Goal: Transaction & Acquisition: Purchase product/service

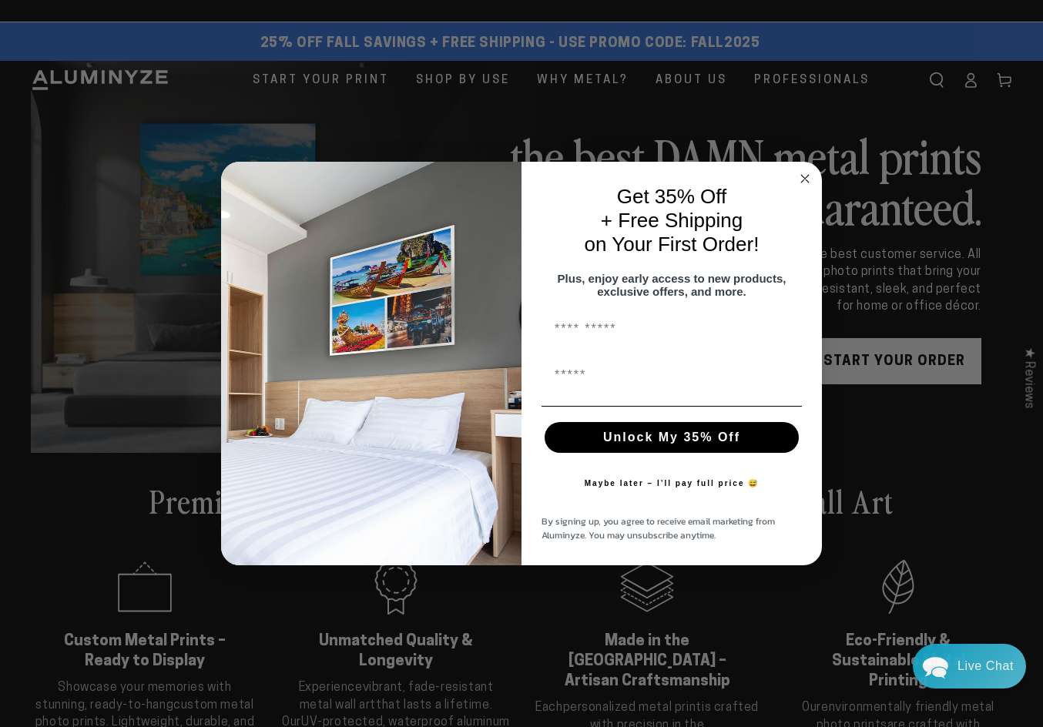
click at [805, 170] on circle "Close dialog" at bounding box center [805, 179] width 18 height 18
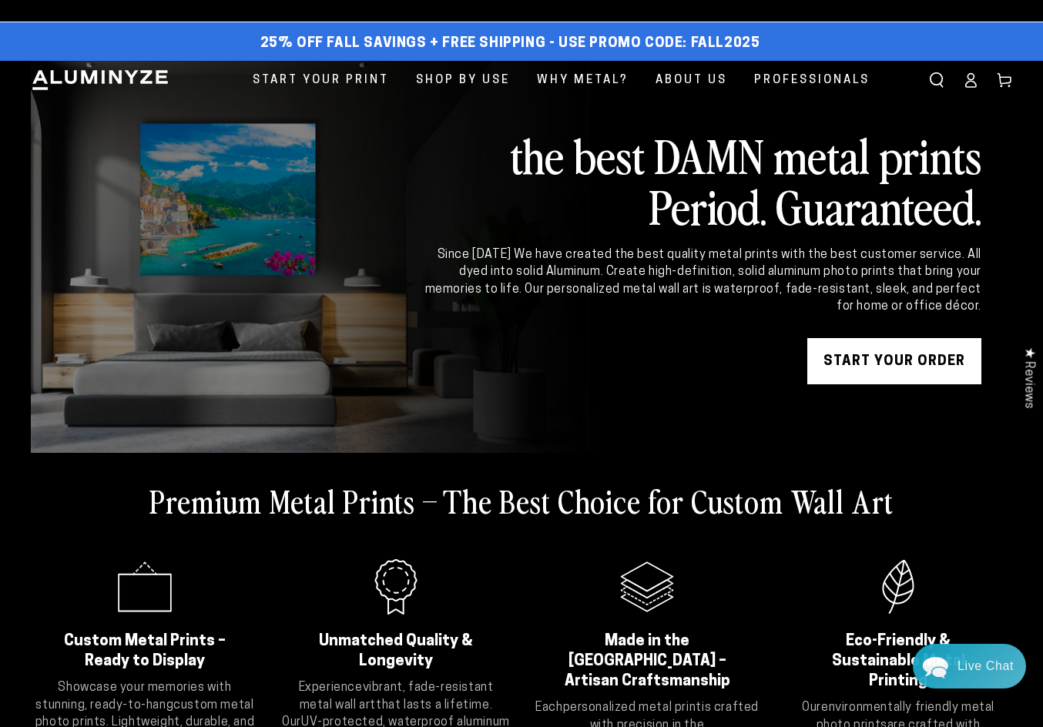
click at [900, 364] on link "START YOUR Order" at bounding box center [894, 361] width 174 height 46
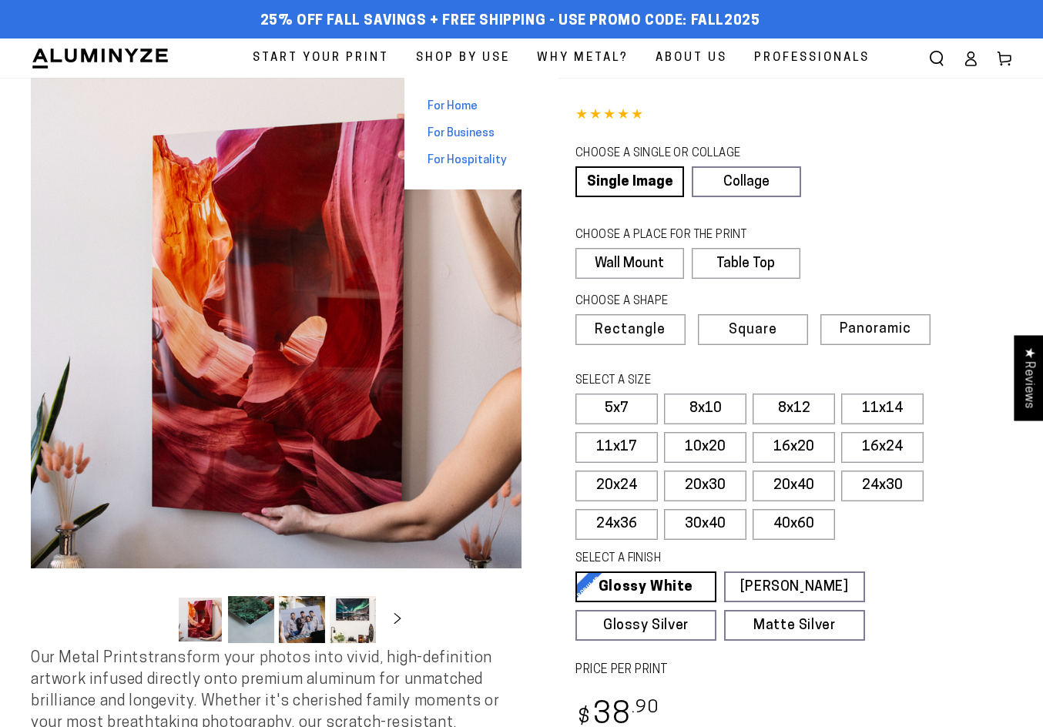
select select "**********"
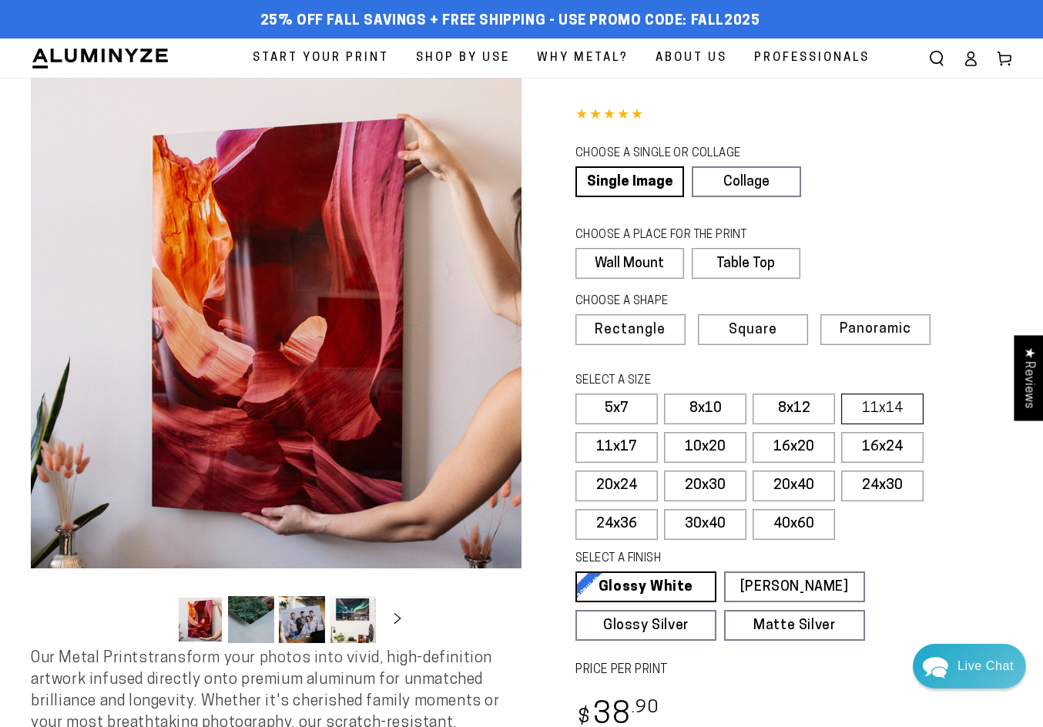
click at [893, 406] on label "11x14" at bounding box center [882, 409] width 82 height 31
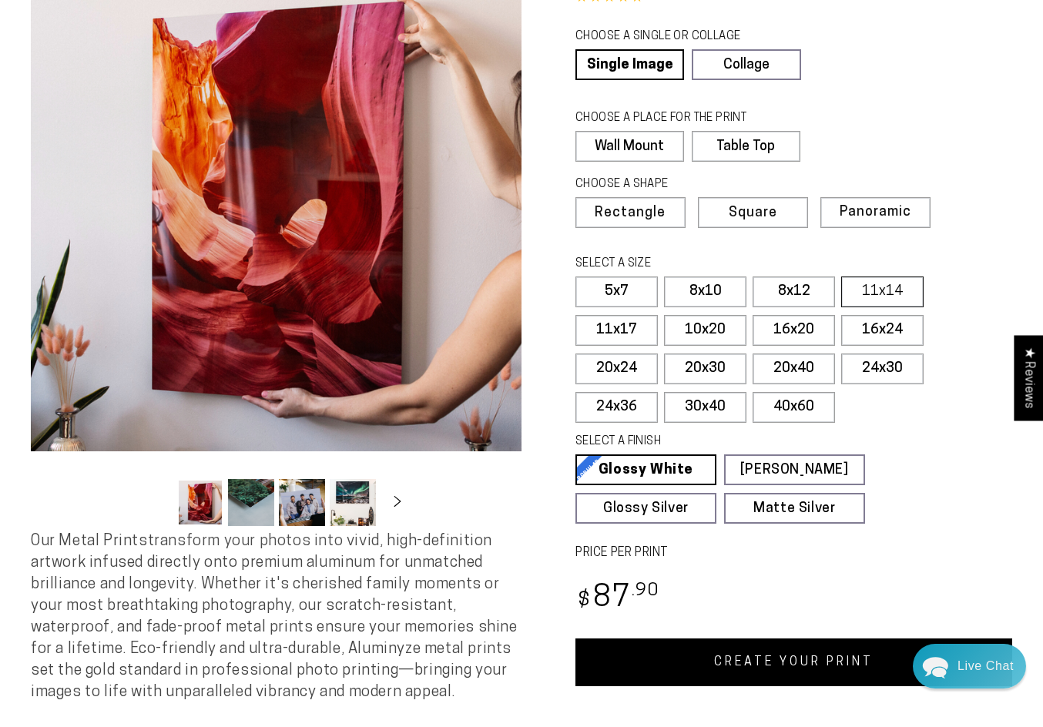
scroll to position [119, 0]
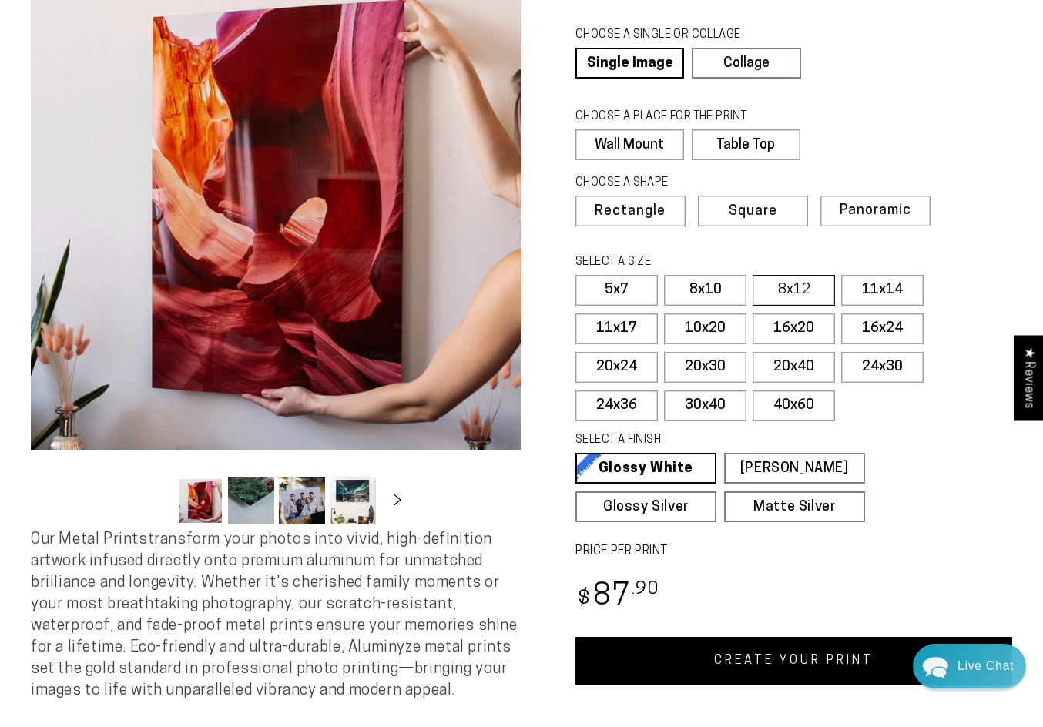
click at [772, 284] on label "8x12" at bounding box center [793, 290] width 82 height 31
click at [879, 286] on label "11x14" at bounding box center [882, 290] width 82 height 31
click at [703, 292] on label "8x10" at bounding box center [705, 290] width 82 height 31
click at [624, 279] on label "5x7" at bounding box center [616, 290] width 82 height 31
click at [885, 292] on label "11x14" at bounding box center [882, 290] width 82 height 31
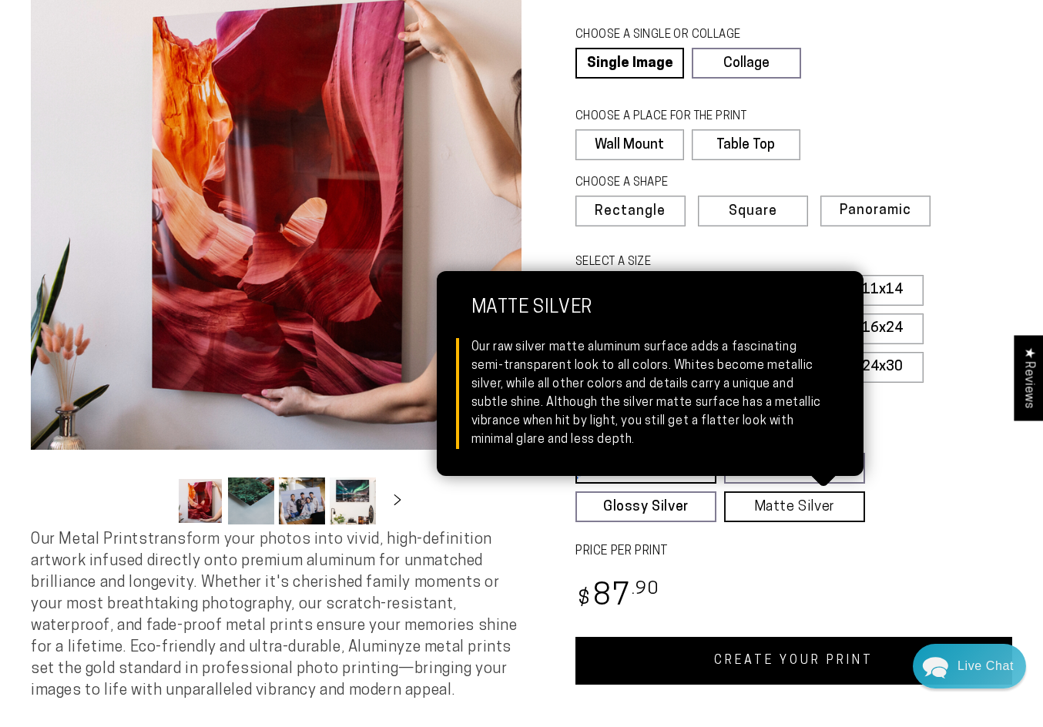
click at [806, 500] on link "Matte Silver Matte Silver Our raw silver matte aluminum surface adds a fascinat…" at bounding box center [794, 506] width 141 height 31
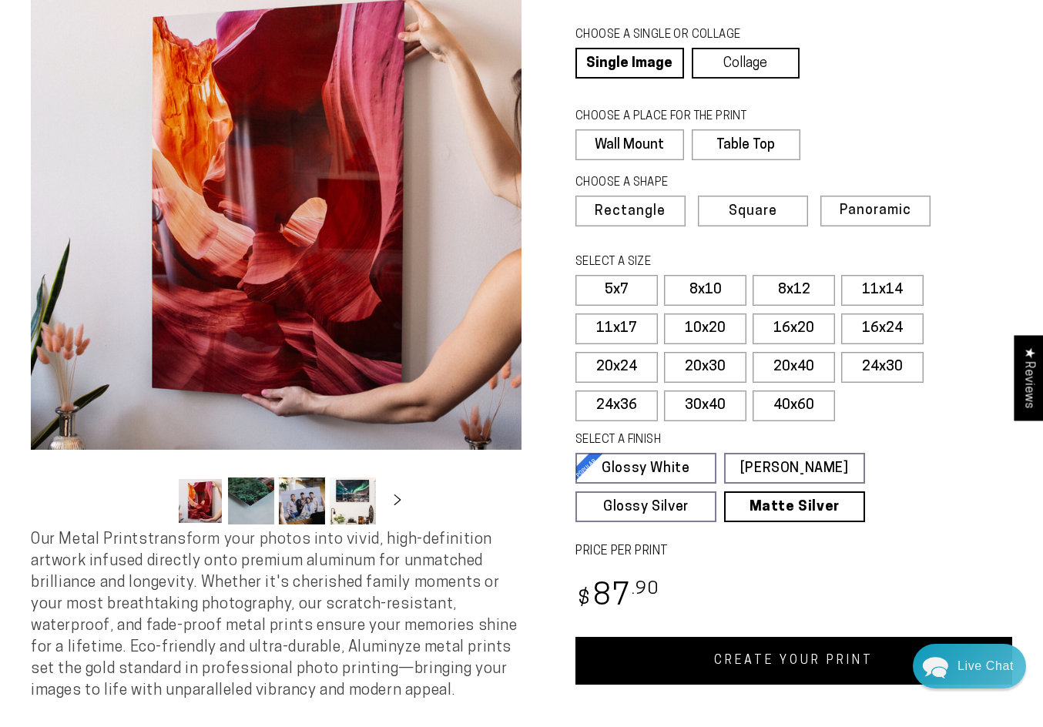
click at [792, 62] on link "Collage" at bounding box center [746, 63] width 109 height 31
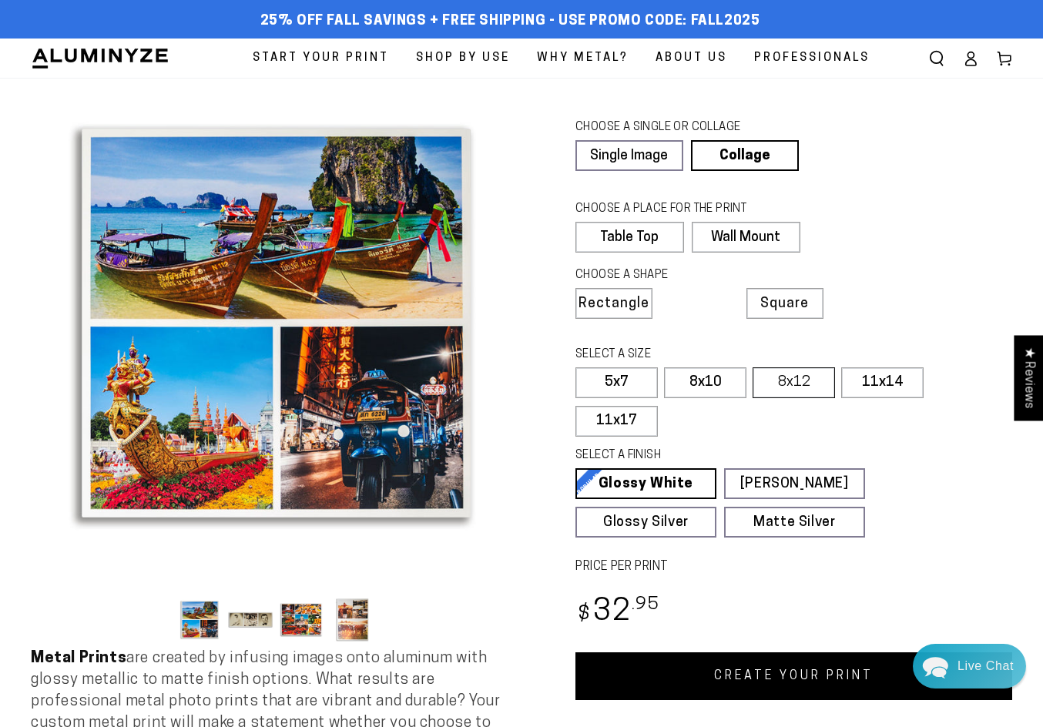
click at [799, 391] on label "8x12" at bounding box center [793, 382] width 82 height 31
click at [883, 384] on label "11x14" at bounding box center [882, 382] width 82 height 31
click at [595, 421] on label "11x17" at bounding box center [616, 421] width 82 height 31
click at [655, 147] on link "Single Image" at bounding box center [628, 155] width 107 height 31
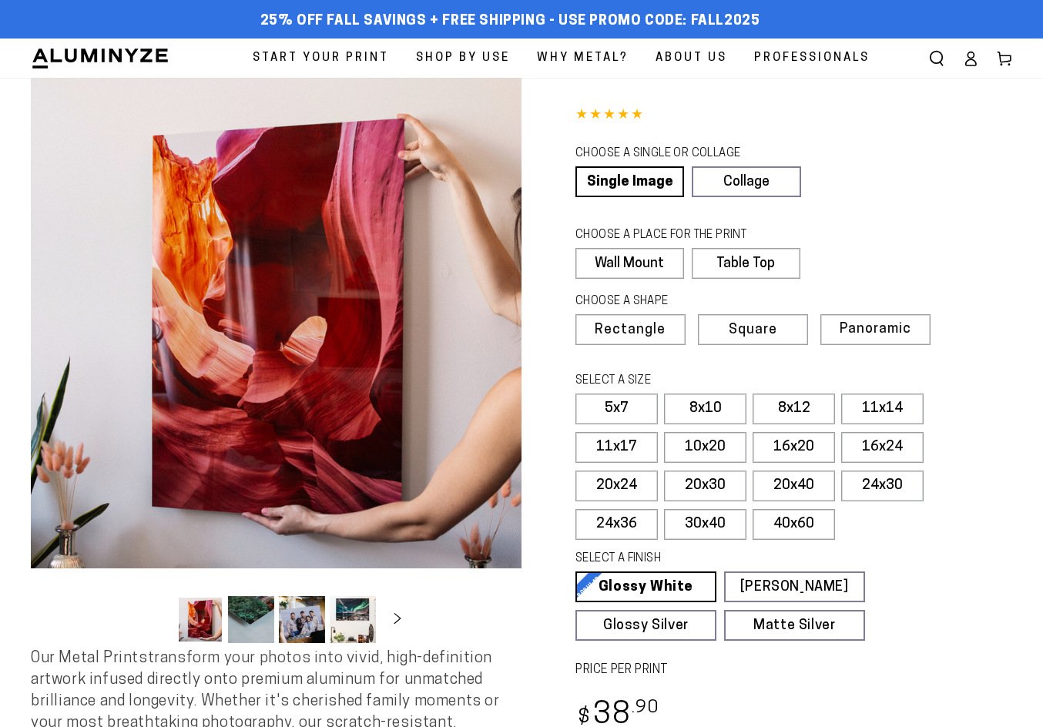
select select "**********"
click at [383, 615] on button "Slide right" at bounding box center [397, 620] width 34 height 34
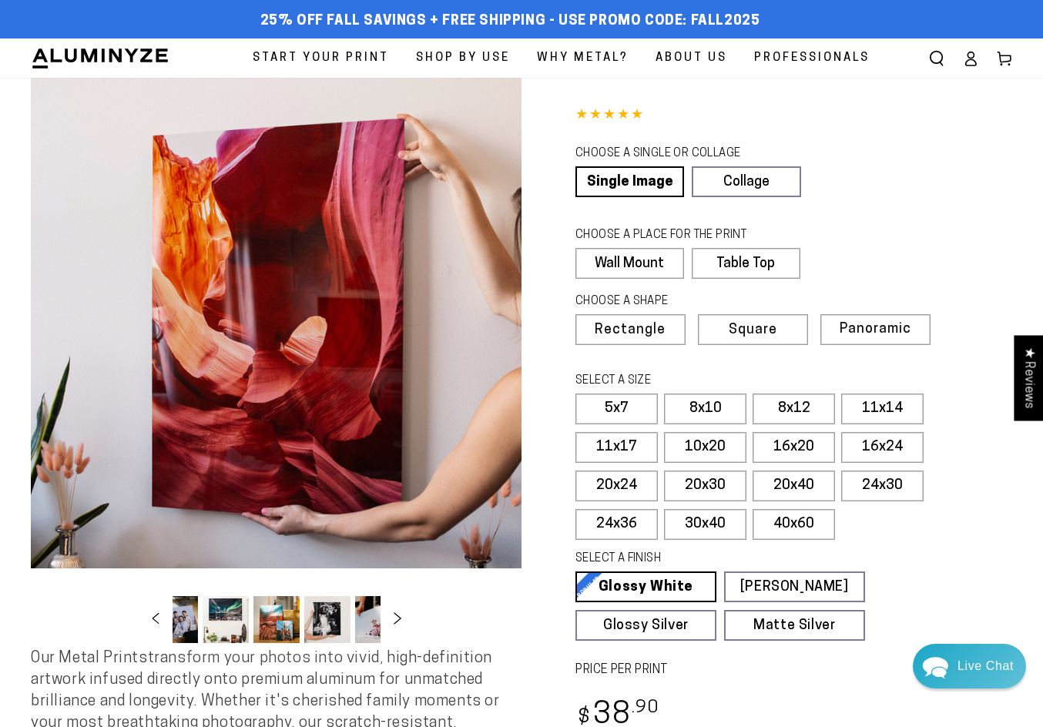
scroll to position [0, 149]
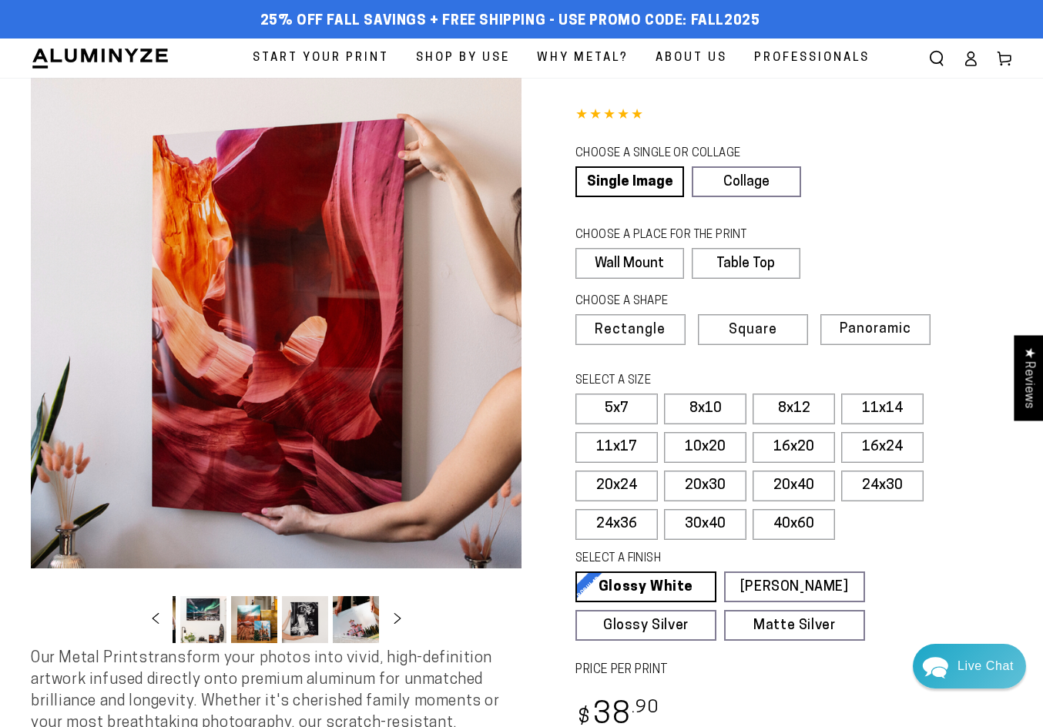
click at [302, 620] on button "Load image 6 in gallery view" at bounding box center [305, 619] width 46 height 47
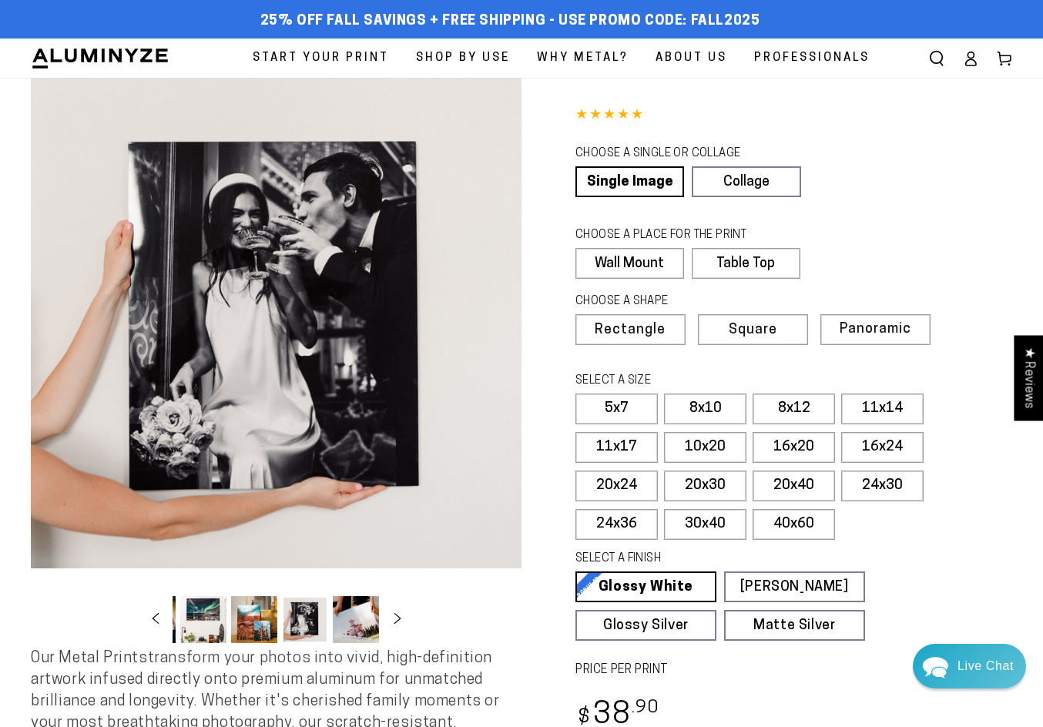
click at [242, 626] on button "Load image 5 in gallery view" at bounding box center [254, 619] width 46 height 47
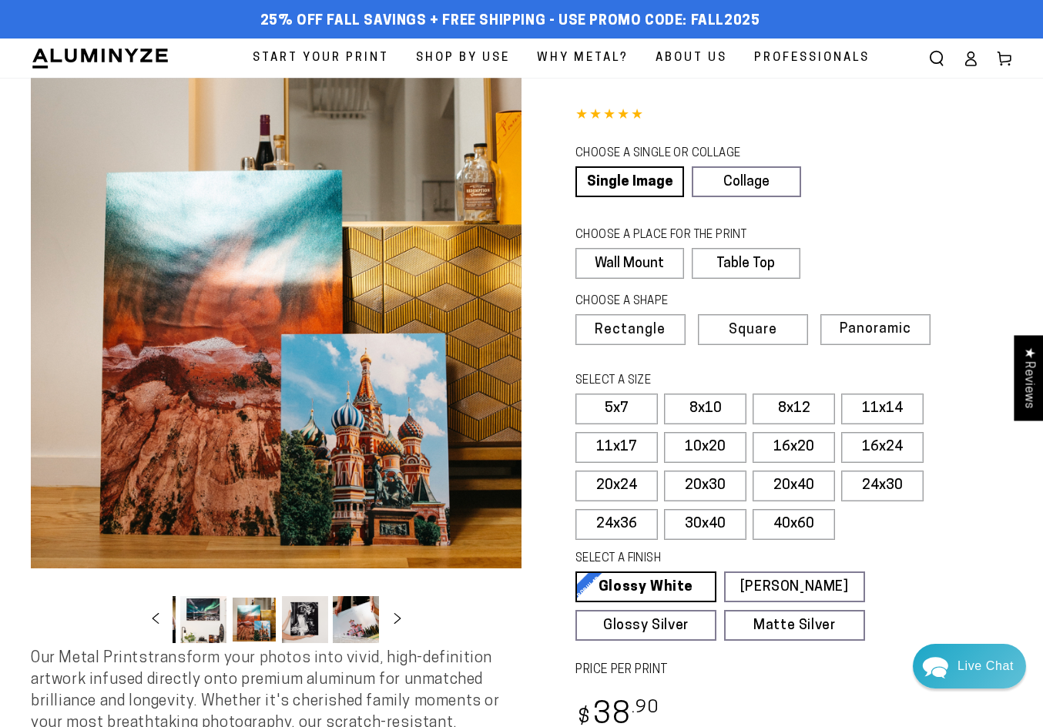
click at [194, 622] on button "Load image 4 in gallery view" at bounding box center [203, 619] width 46 height 47
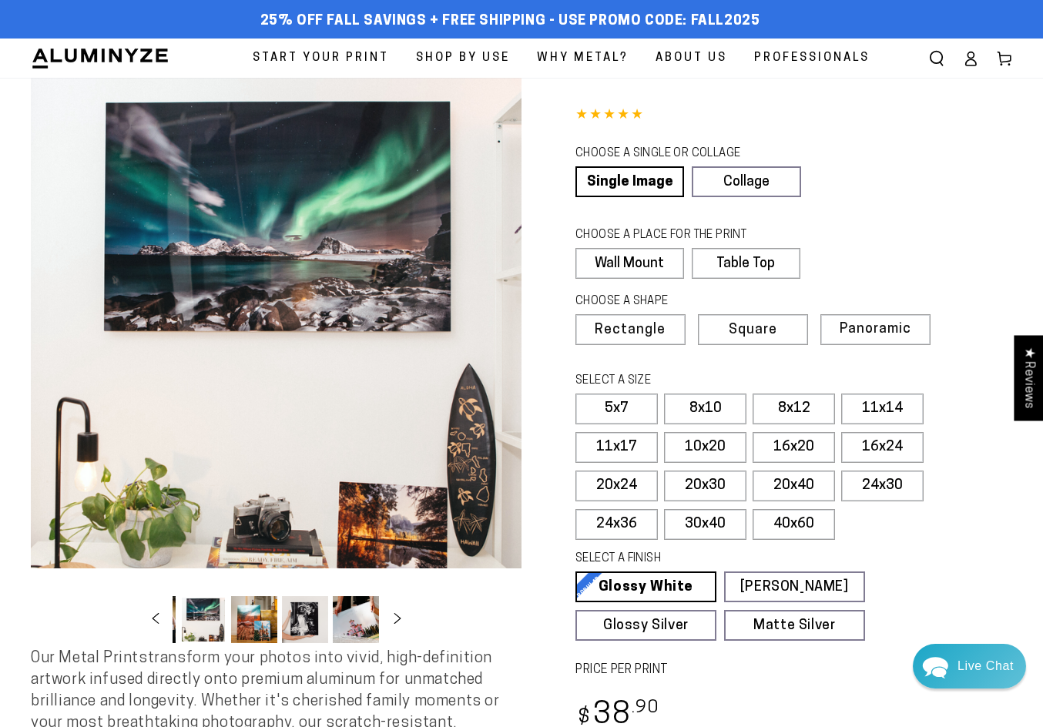
scroll to position [0, 0]
